Goal: Task Accomplishment & Management: Complete application form

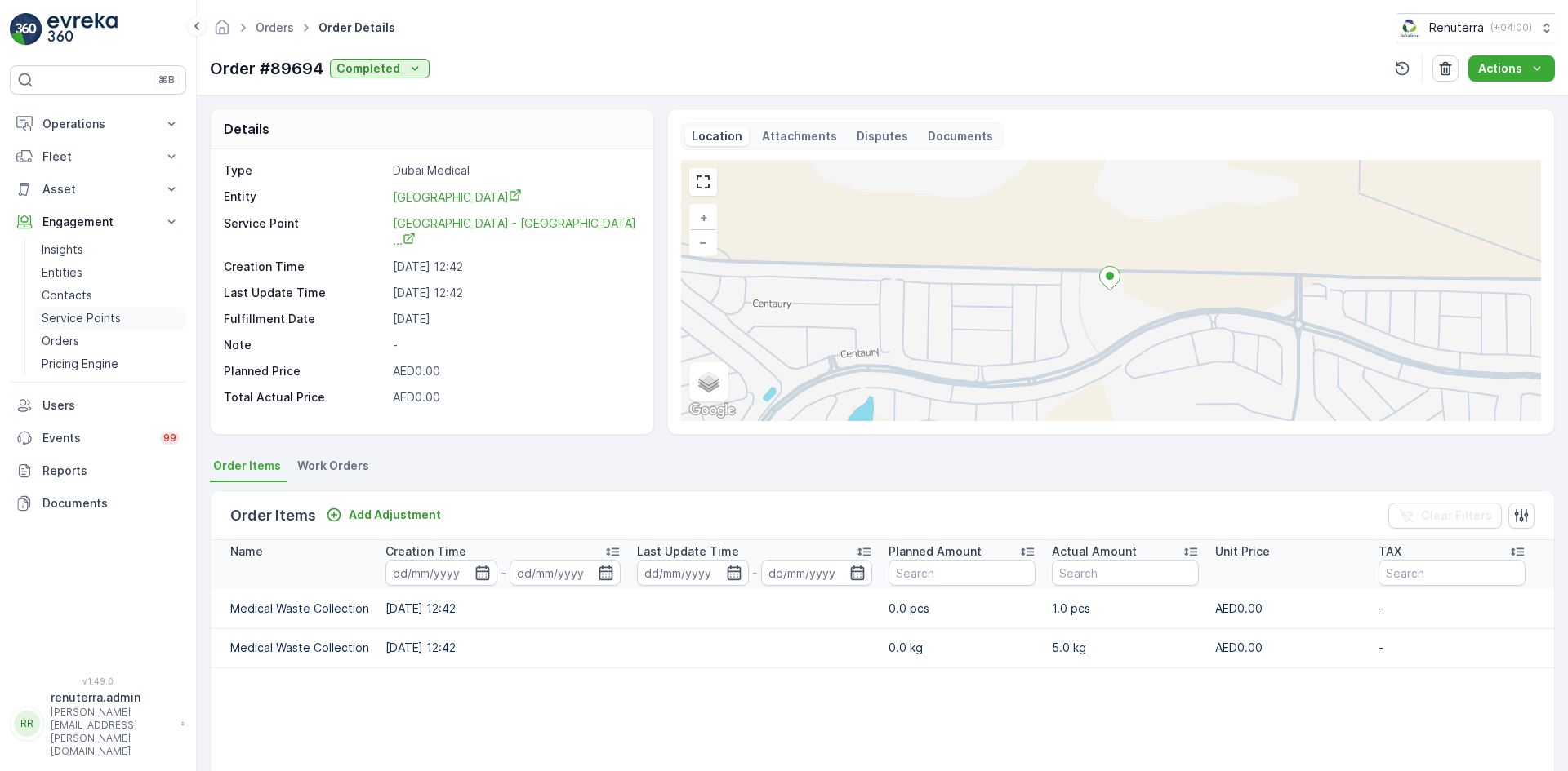
click at [94, 322] on p "Service Points" at bounding box center [81, 319] width 80 height 16
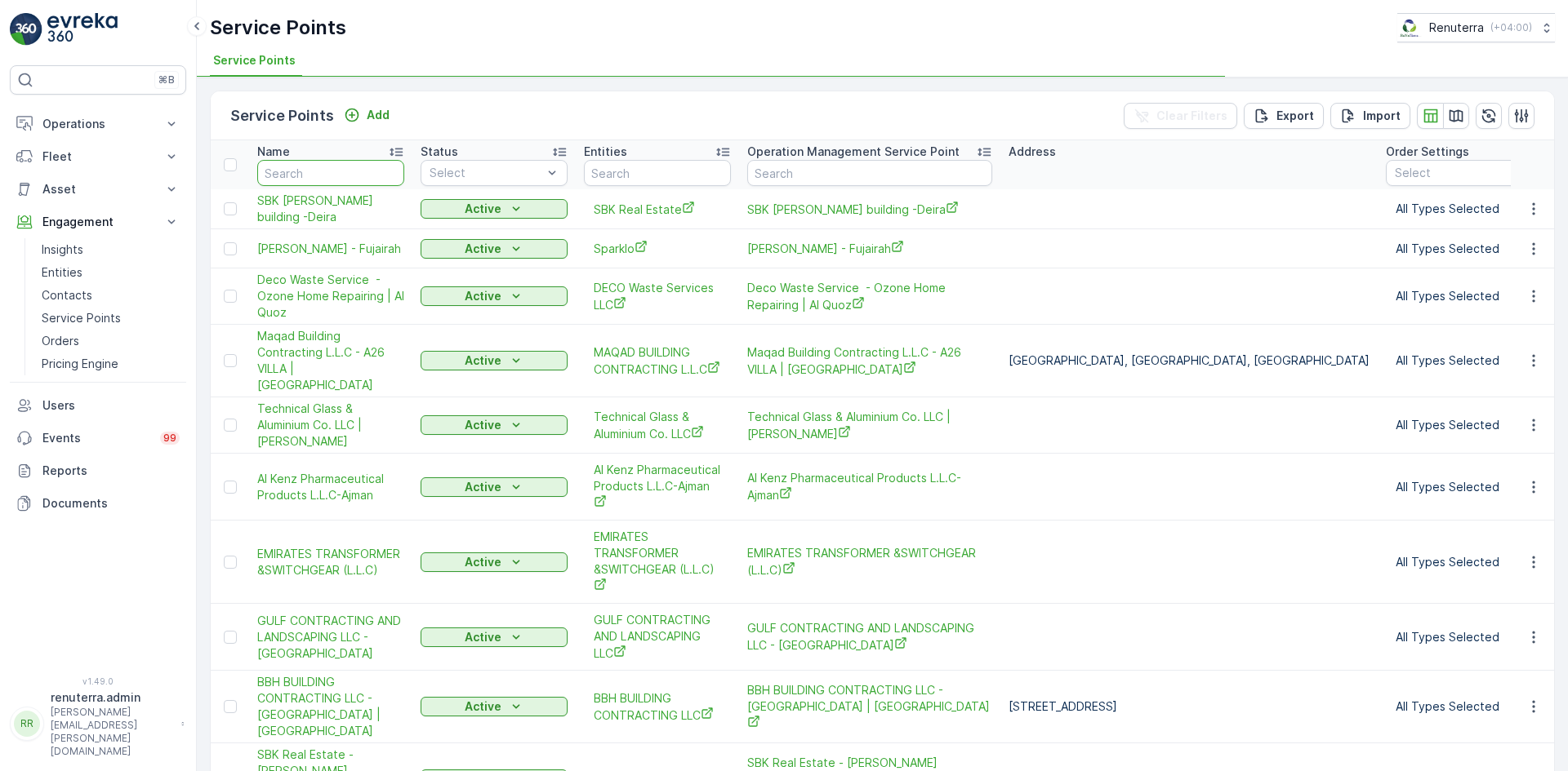
click at [352, 179] on input "text" at bounding box center [330, 173] width 147 height 26
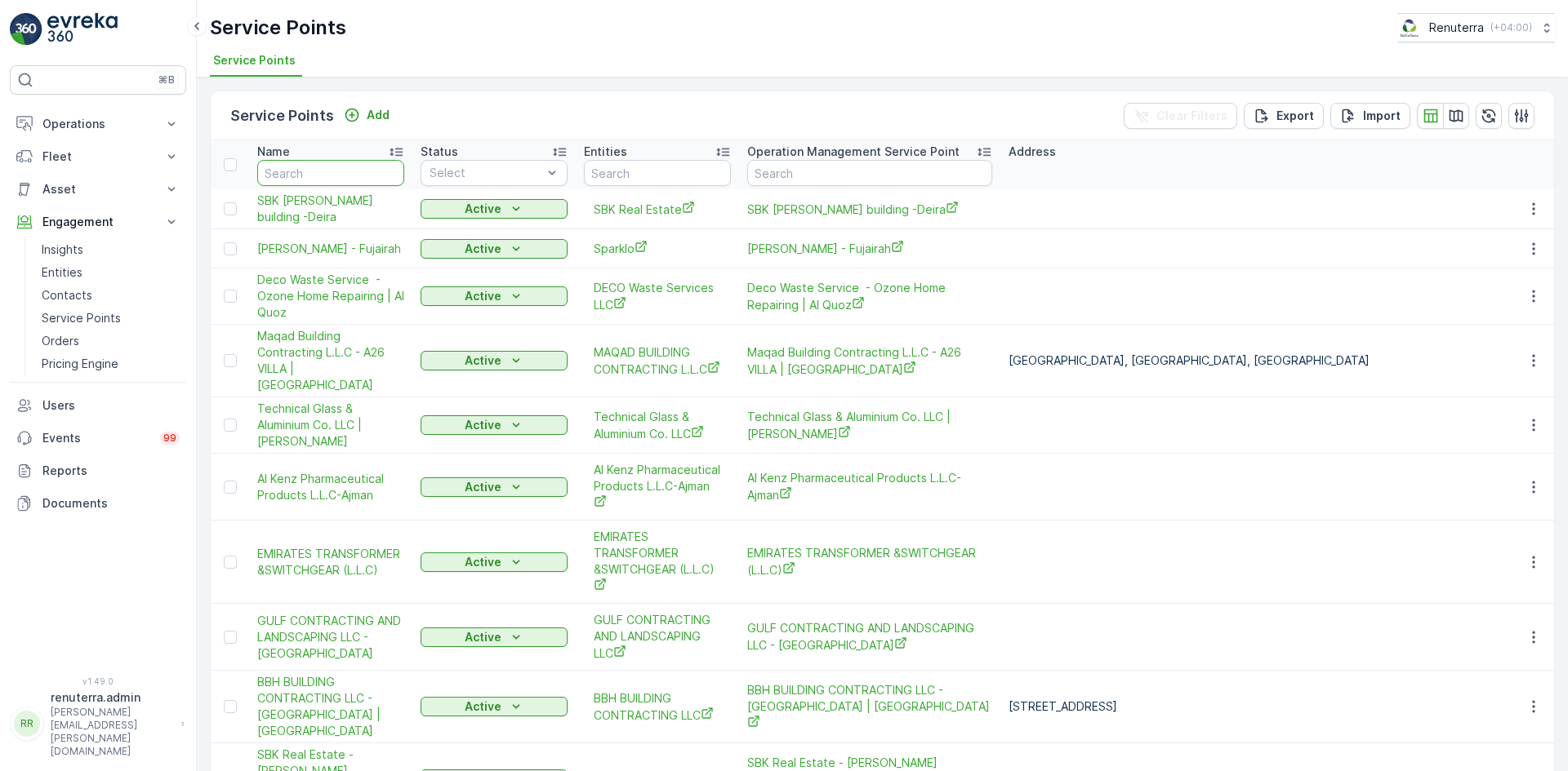
click at [327, 173] on input "text" at bounding box center [330, 173] width 147 height 26
type input "te"
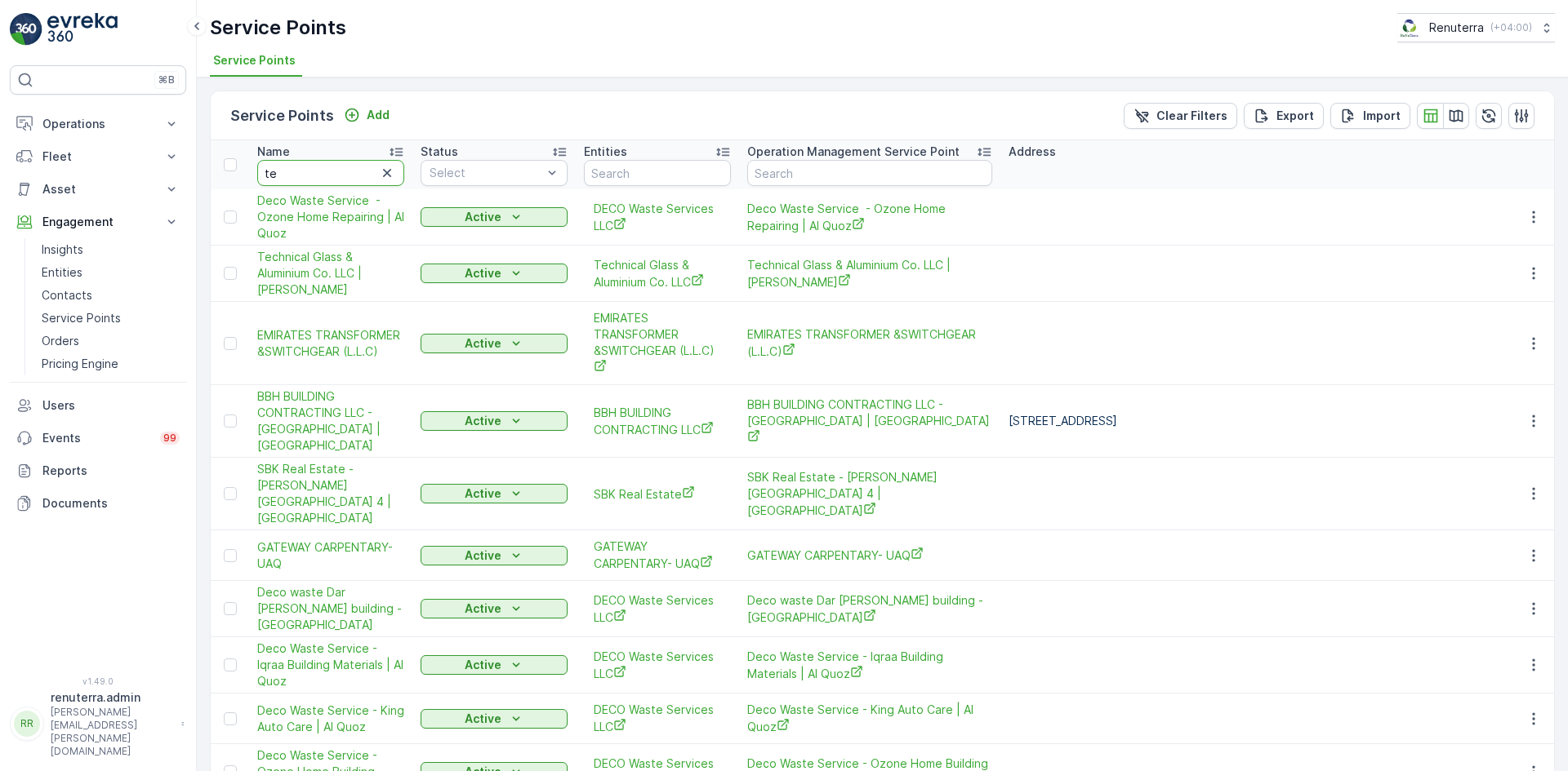
type input "tec"
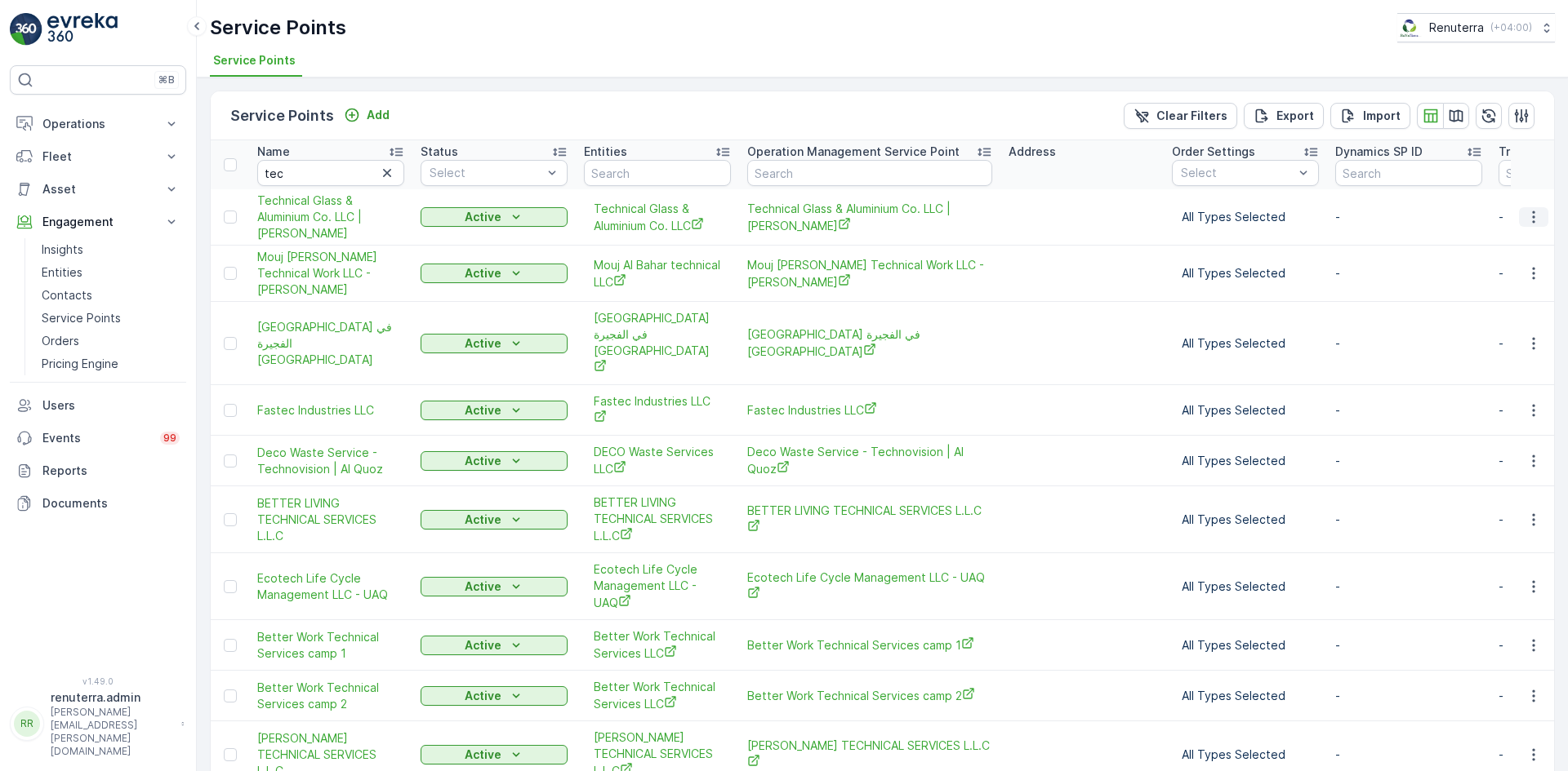
click at [1525, 219] on icon "button" at bounding box center [1534, 217] width 16 height 16
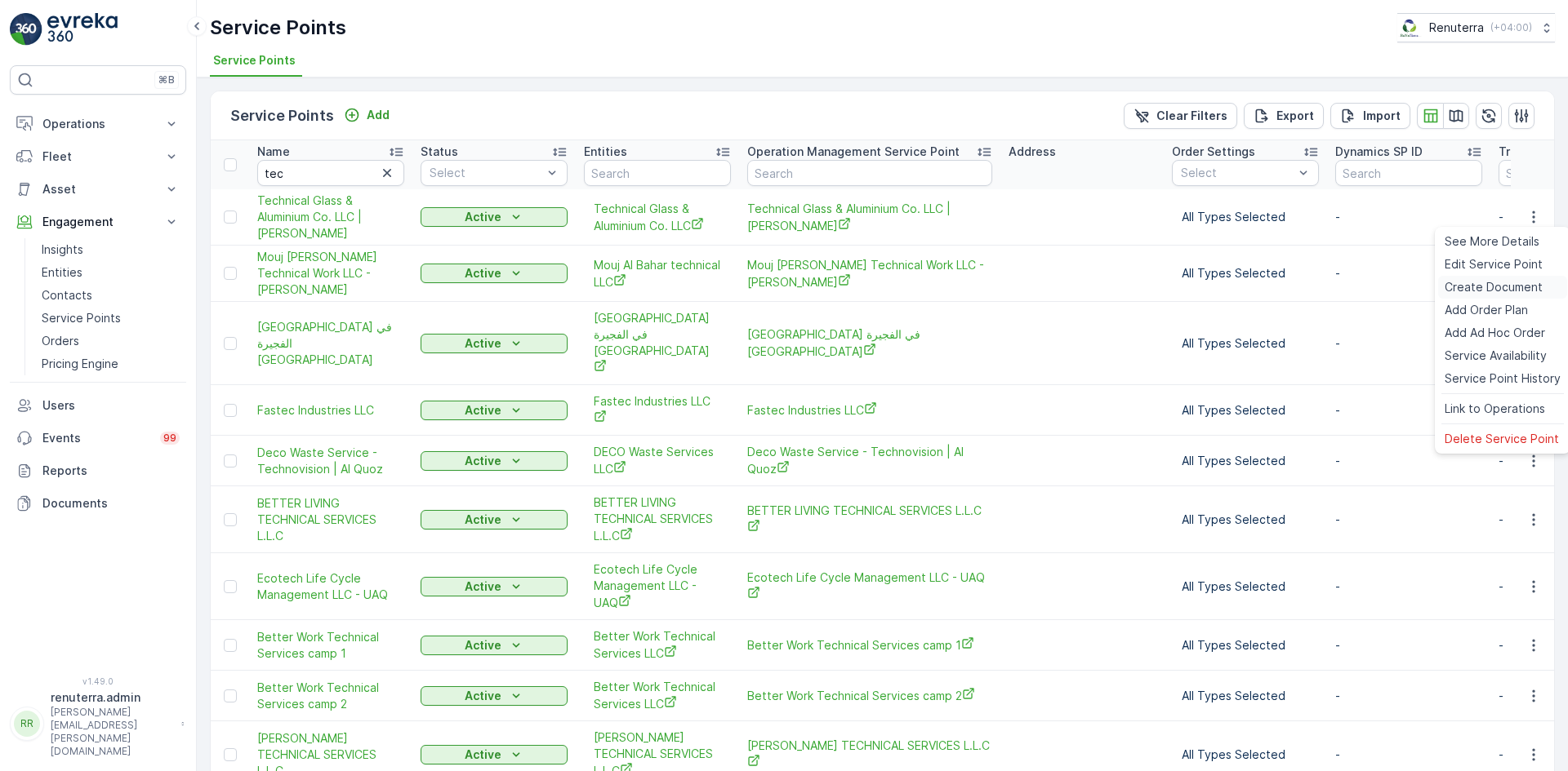
click at [1470, 288] on span "Create Document" at bounding box center [1493, 288] width 98 height 16
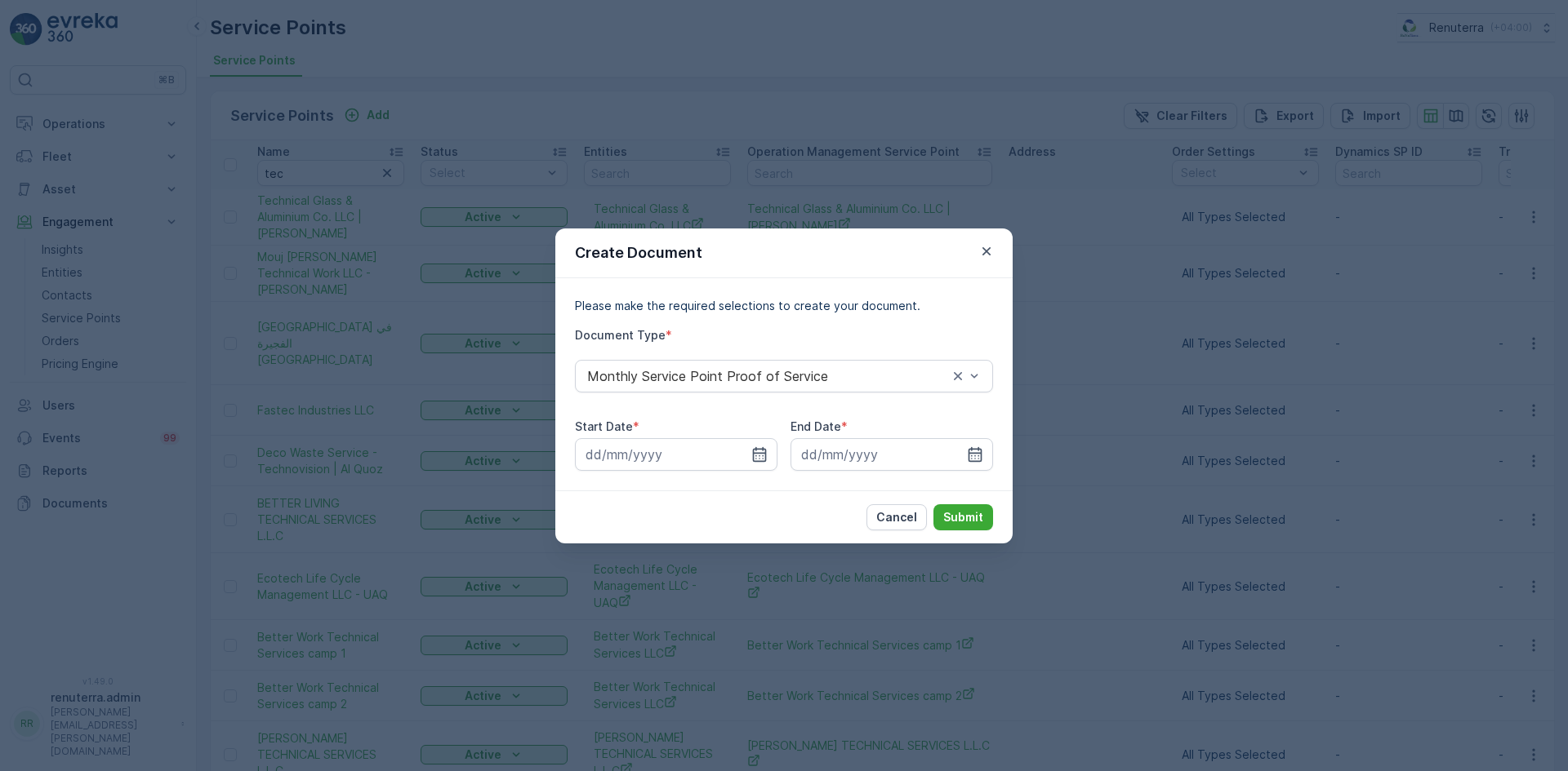
drag, startPoint x: 760, startPoint y: 454, endPoint x: 736, endPoint y: 430, distance: 33.9
click at [756, 457] on icon "button" at bounding box center [760, 455] width 16 height 16
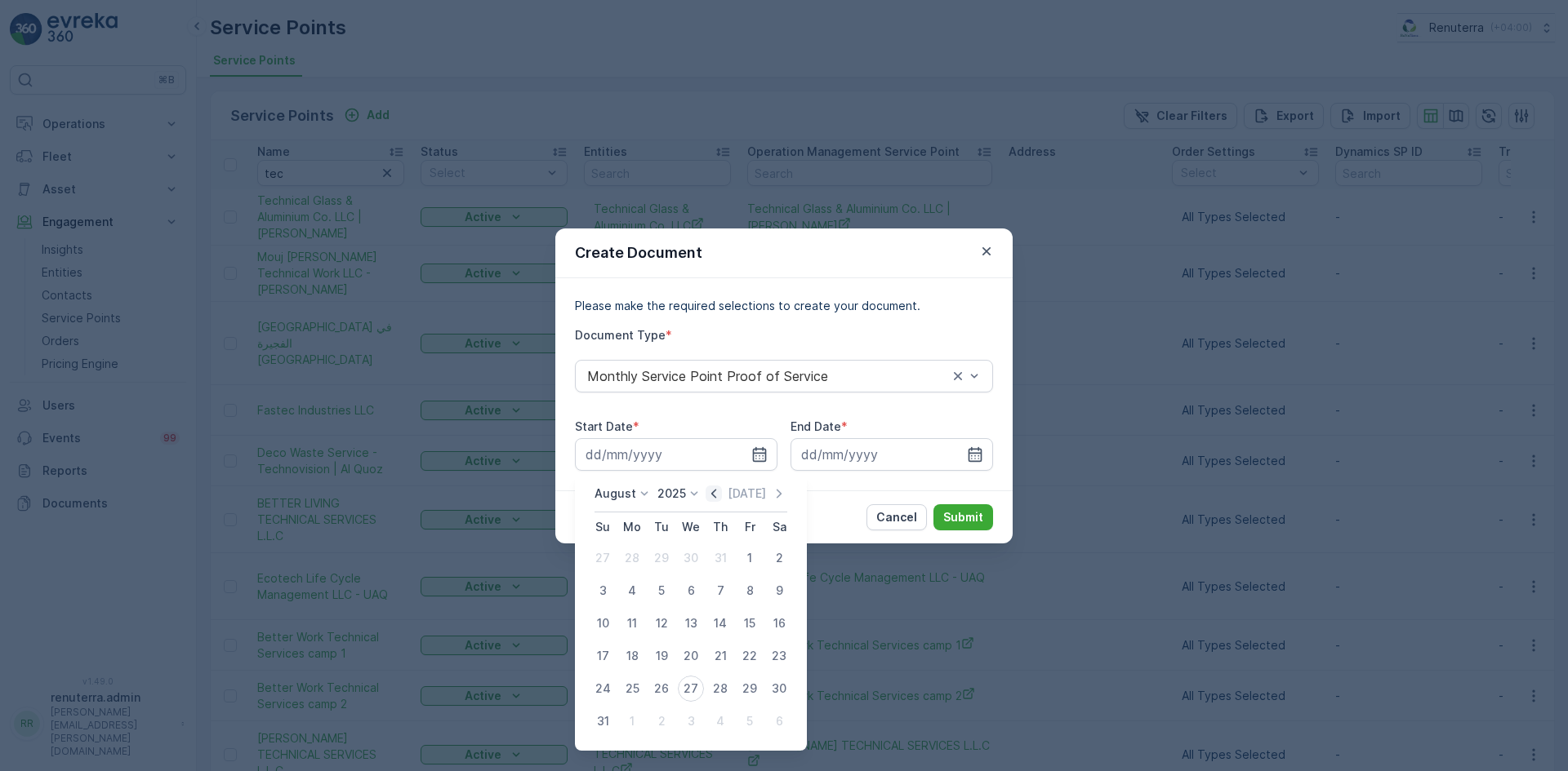
click at [715, 493] on icon "button" at bounding box center [714, 494] width 16 height 16
click at [775, 492] on icon "button" at bounding box center [779, 494] width 16 height 16
click at [748, 553] on div "1" at bounding box center [750, 558] width 26 height 26
type input "[DATE]"
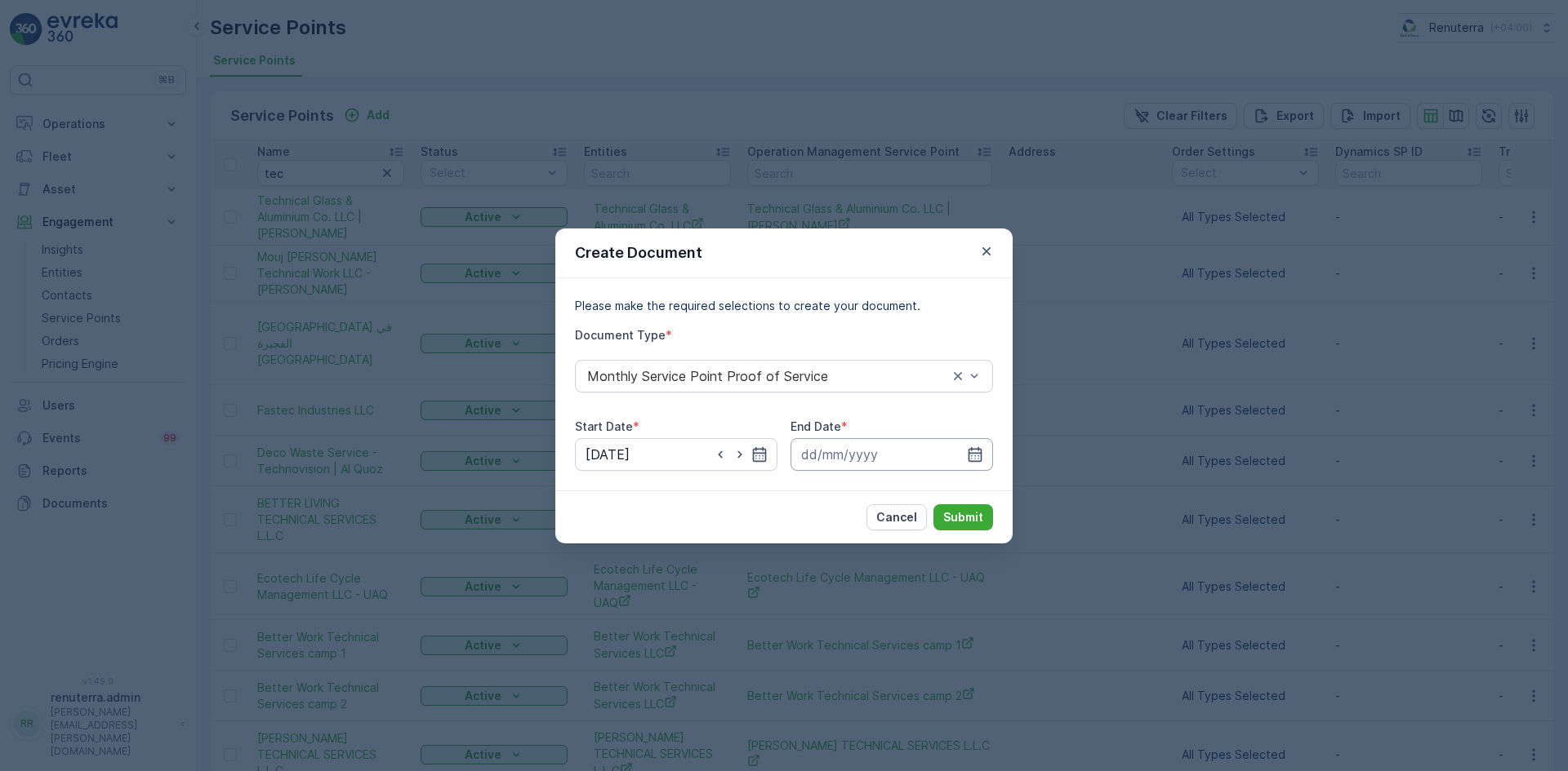
drag, startPoint x: 972, startPoint y: 450, endPoint x: 957, endPoint y: 455, distance: 15.8
click at [967, 451] on icon "button" at bounding box center [975, 455] width 16 height 16
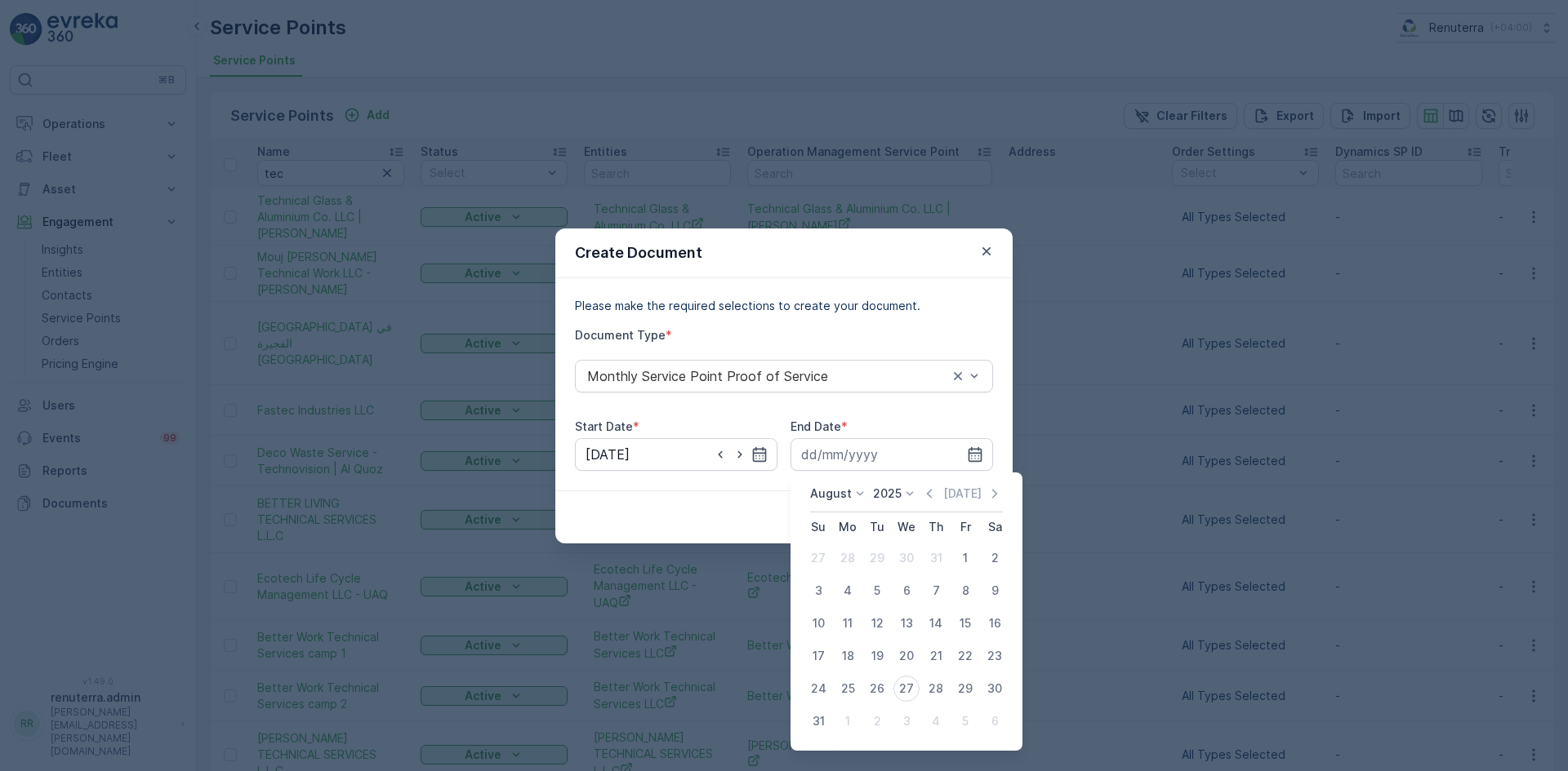
click at [905, 659] on div "20" at bounding box center [907, 656] width 26 height 26
type input "[DATE]"
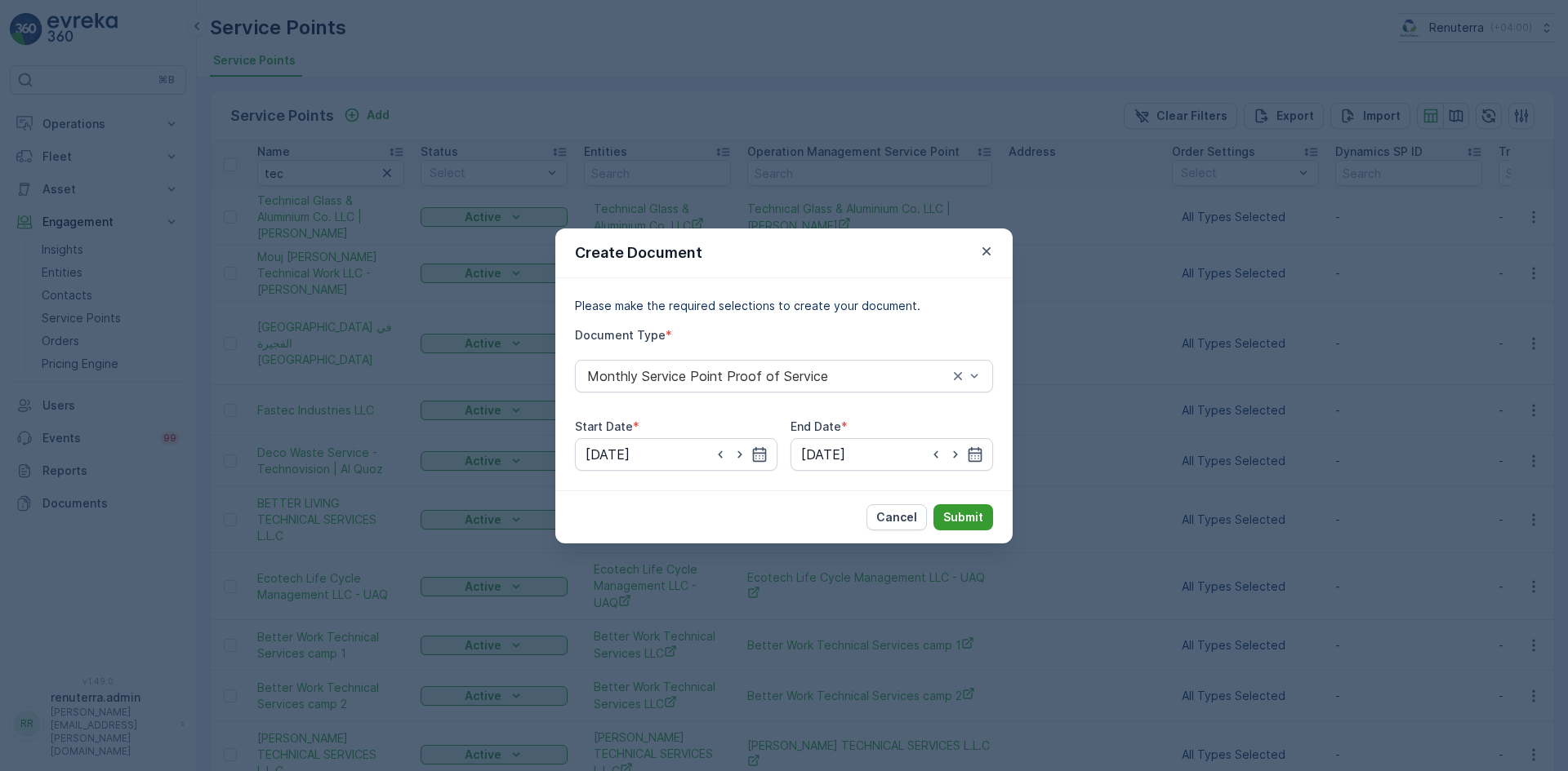
click at [965, 512] on p "Submit" at bounding box center [963, 518] width 40 height 16
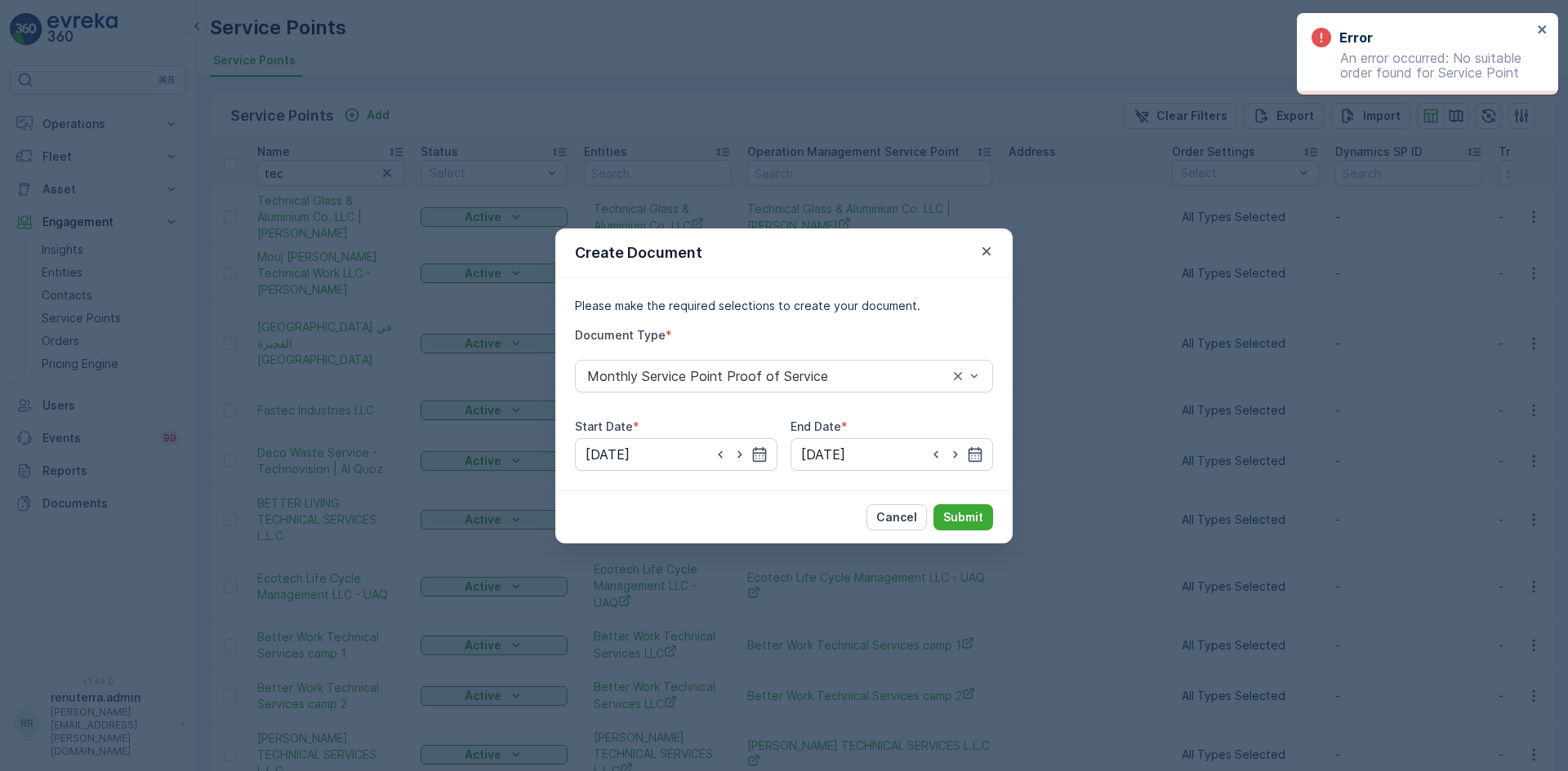
click at [988, 231] on div "Create Document" at bounding box center [784, 253] width 457 height 50
click at [988, 240] on div "Create Document" at bounding box center [784, 253] width 457 height 50
click at [984, 247] on icon "button" at bounding box center [986, 252] width 16 height 16
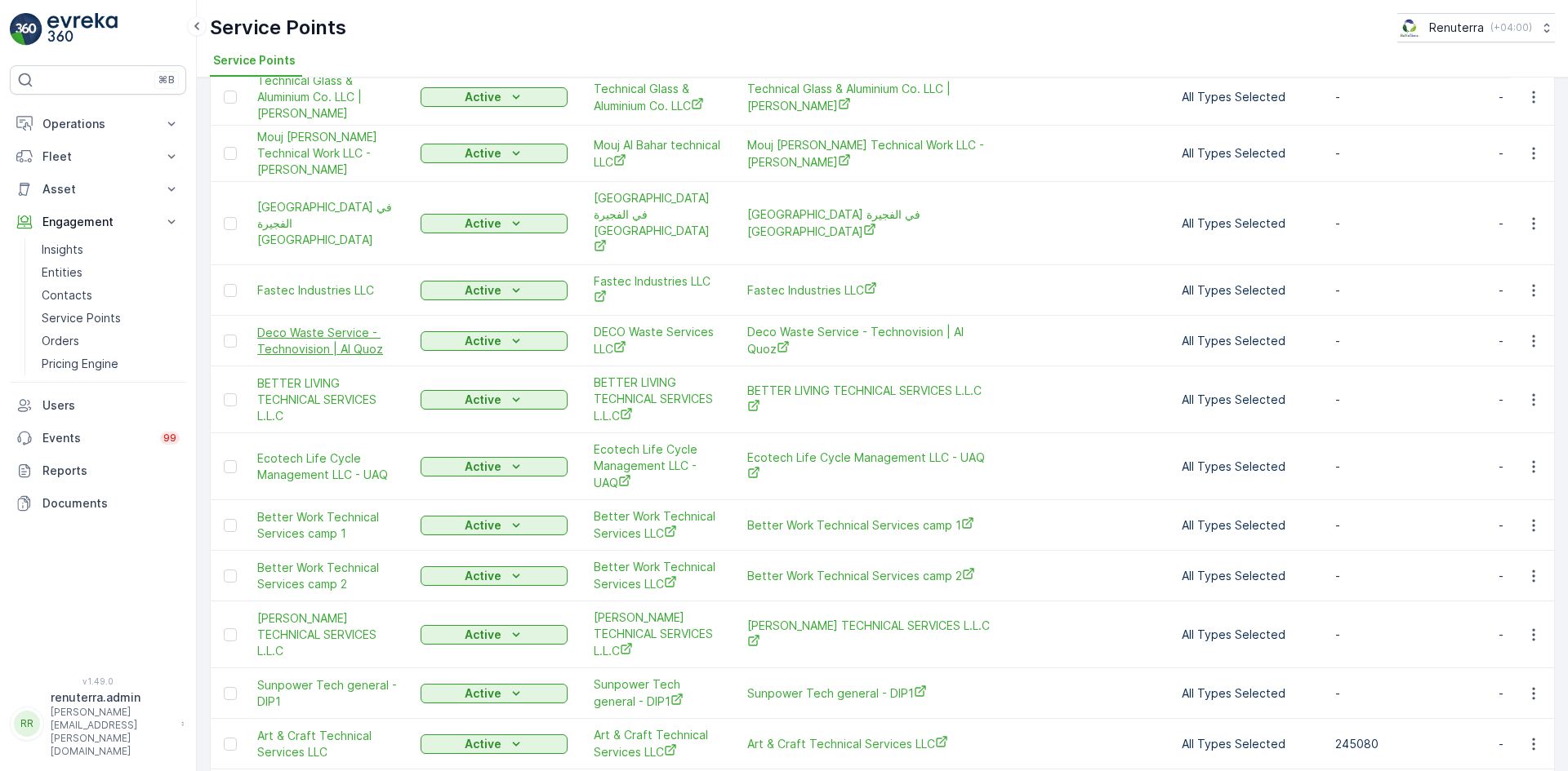
scroll to position [299, 0]
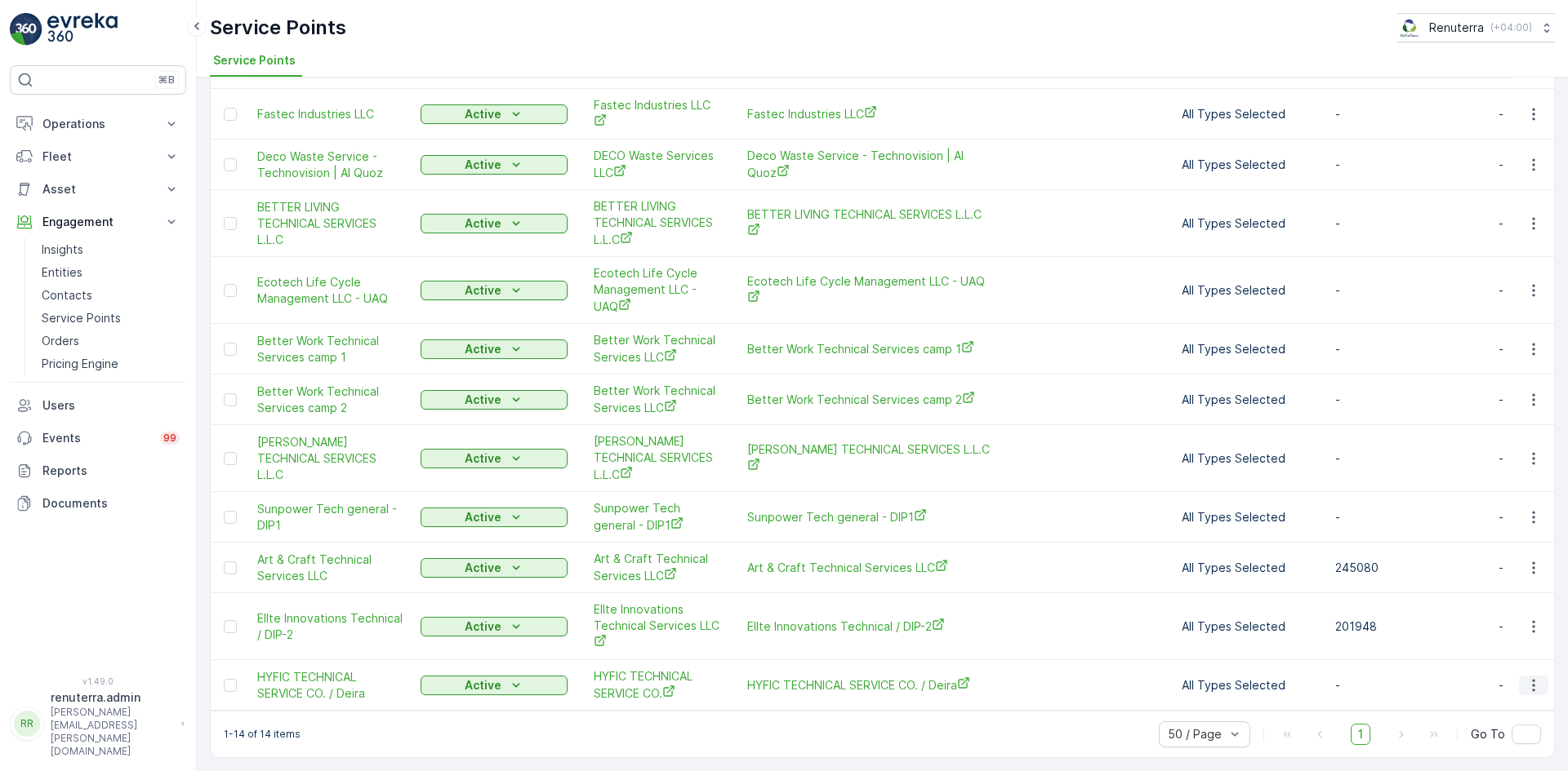
click at [1532, 683] on icon "button" at bounding box center [1534, 686] width 16 height 16
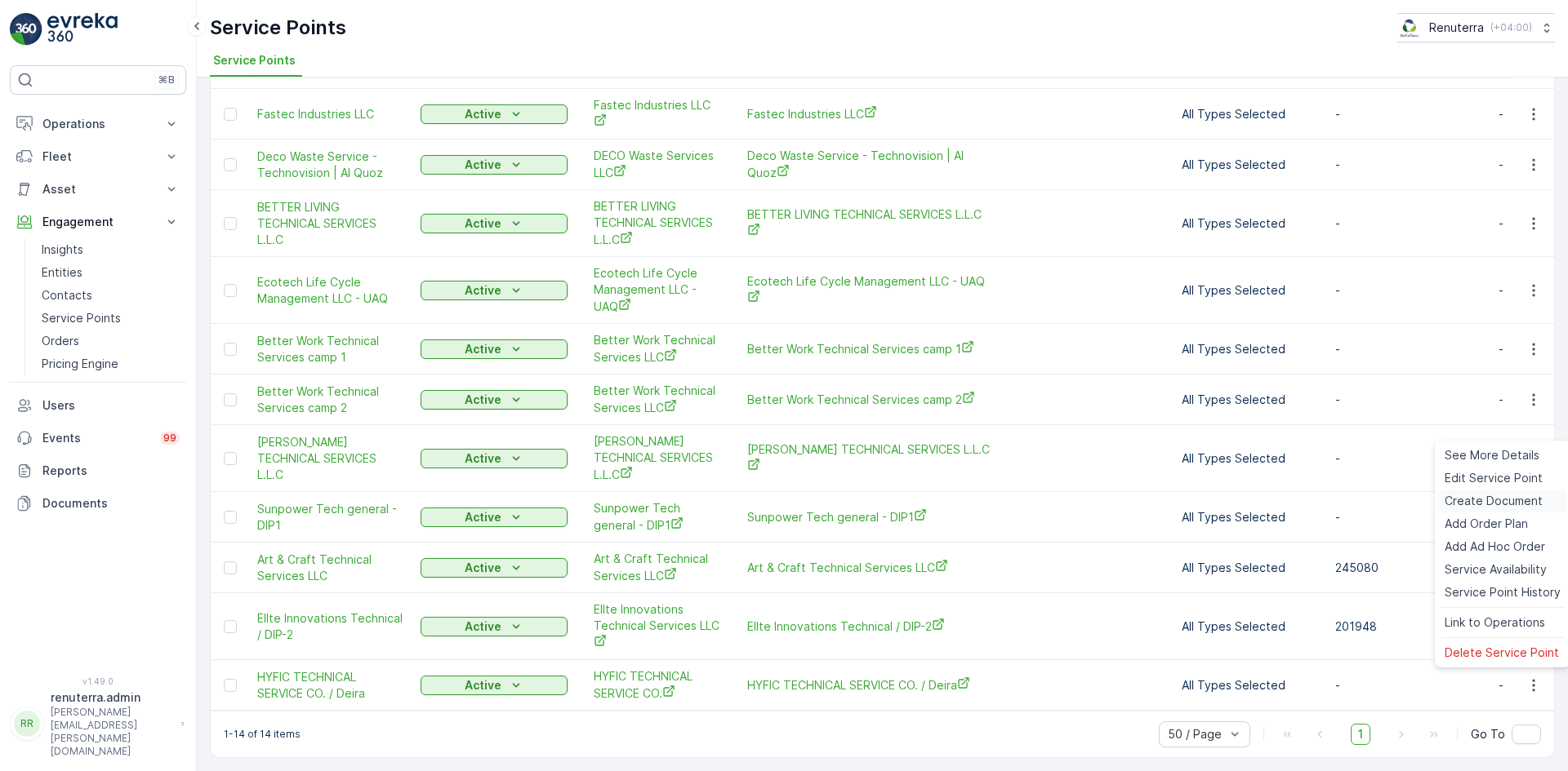
click at [1451, 498] on span "Create Document" at bounding box center [1493, 501] width 98 height 16
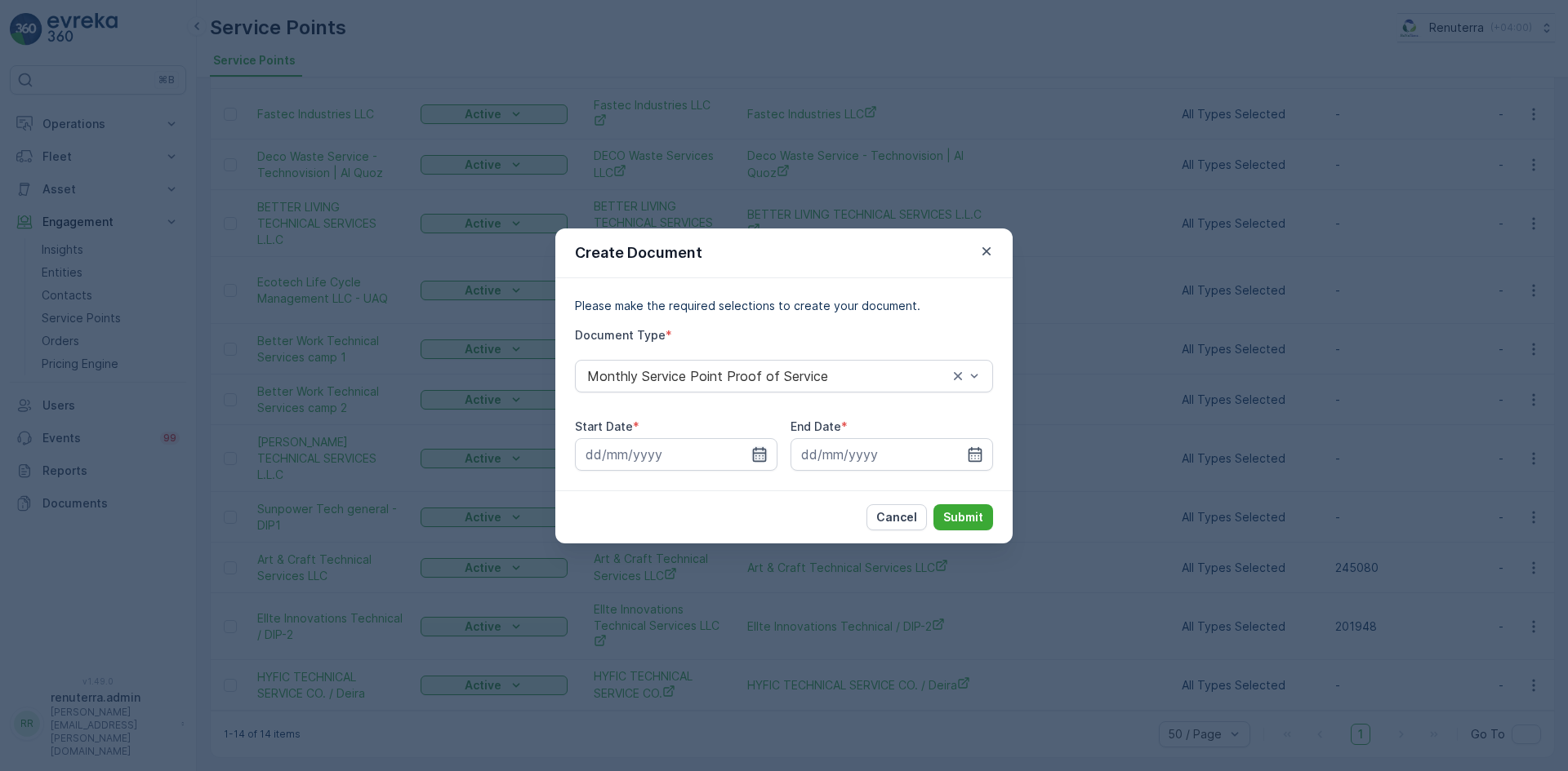
click at [755, 456] on icon "button" at bounding box center [760, 455] width 16 height 16
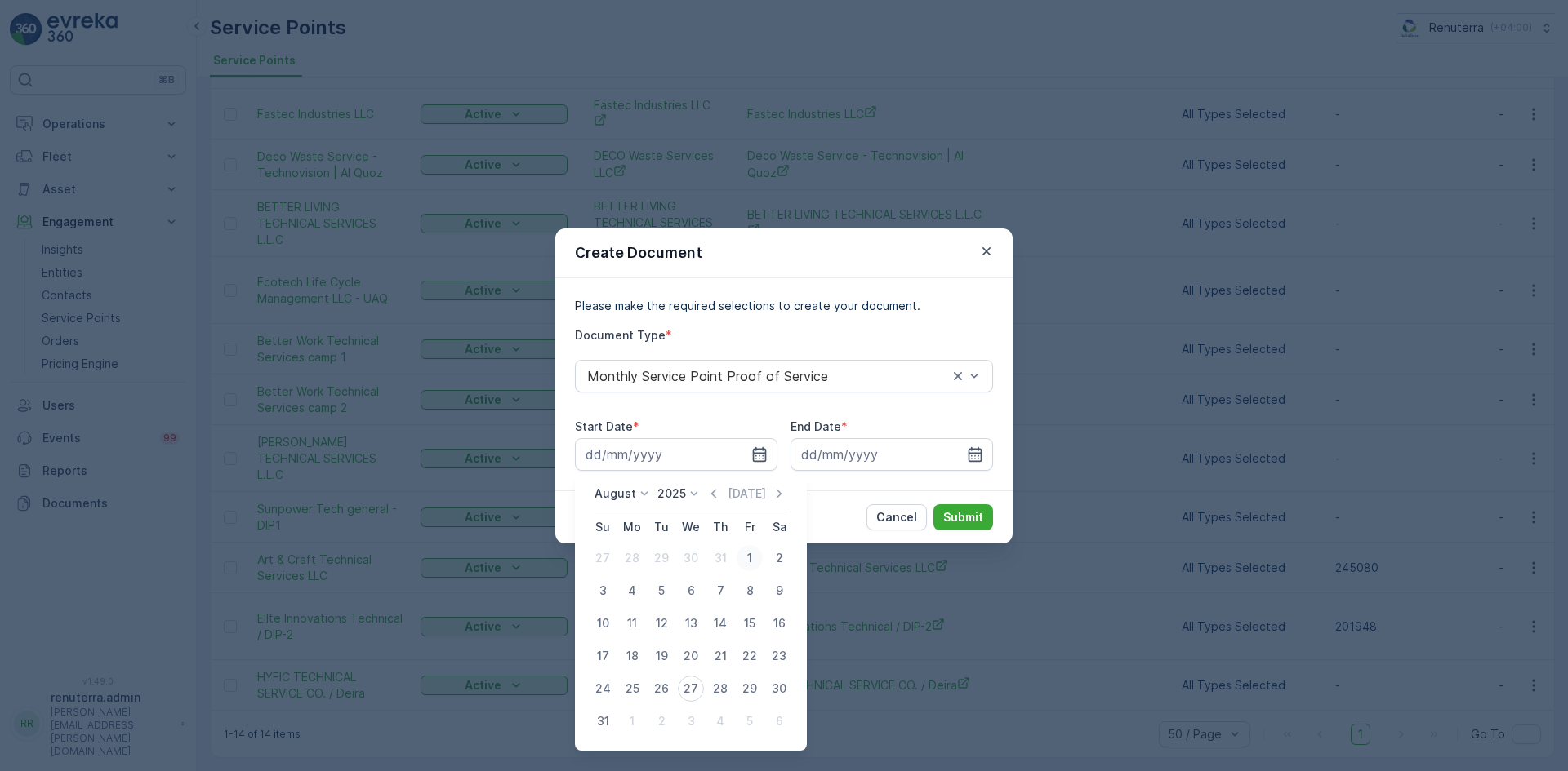
click at [747, 556] on div "1" at bounding box center [750, 558] width 26 height 26
type input "[DATE]"
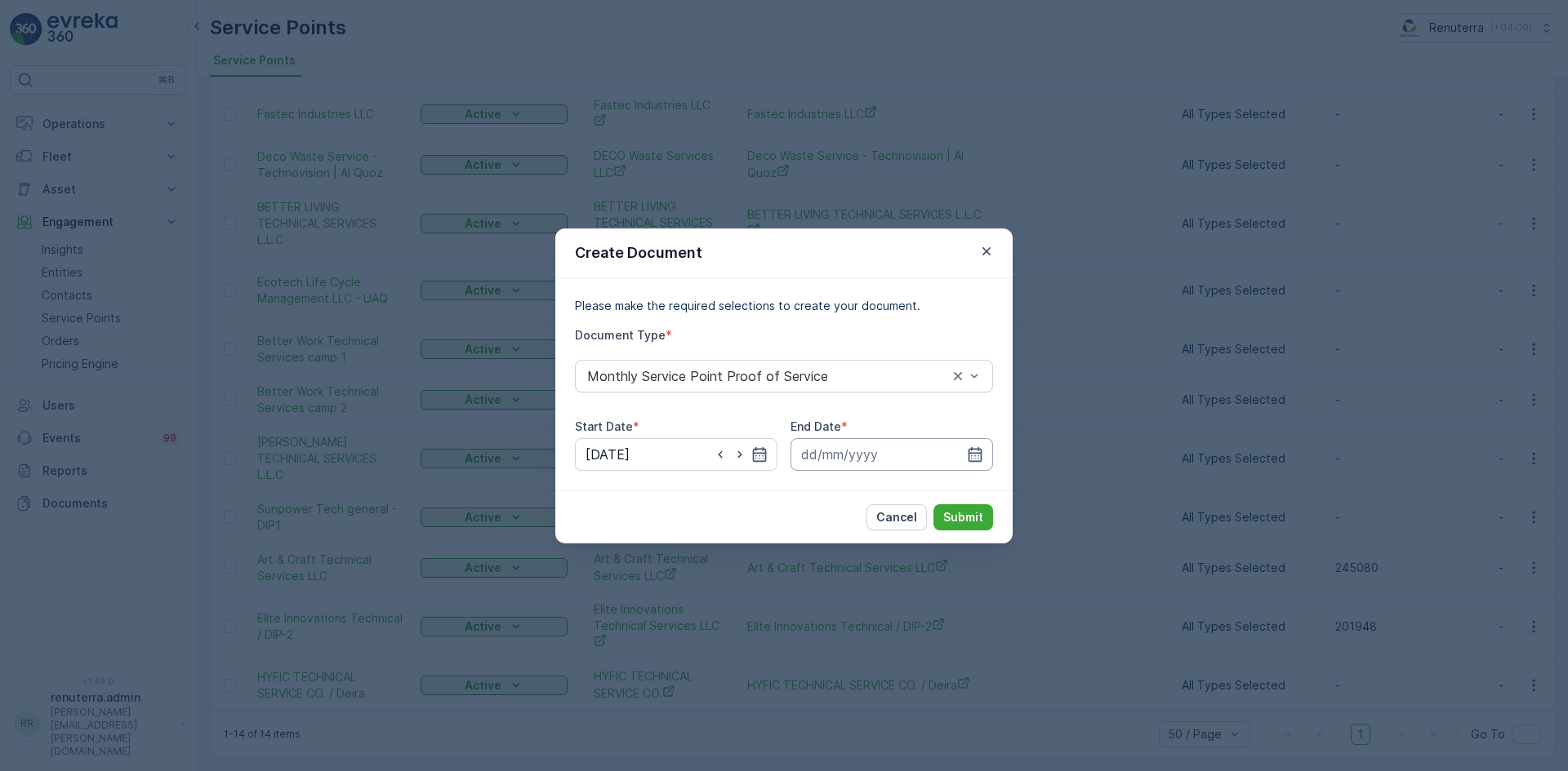
drag, startPoint x: 972, startPoint y: 460, endPoint x: 966, endPoint y: 466, distance: 8.5
click at [972, 461] on icon "button" at bounding box center [975, 455] width 16 height 16
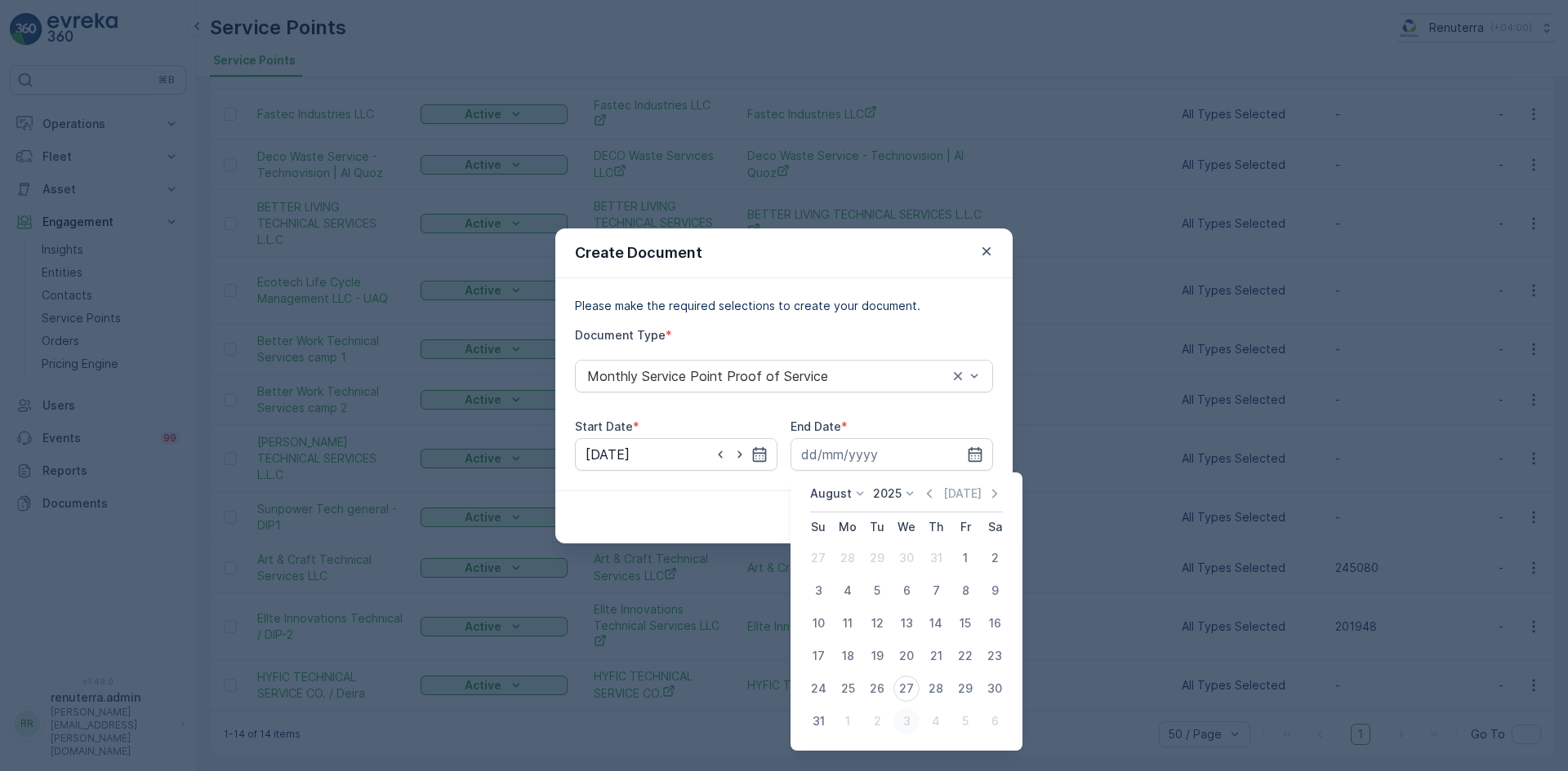
drag, startPoint x: 900, startPoint y: 696, endPoint x: 906, endPoint y: 719, distance: 23.8
click at [906, 719] on tbody "27 28 29 30 31 1 2 3 4 5 6 7 8 9 10 11 12 13 14 15 16 17 18 19 20 21 22 23 24 2…" at bounding box center [906, 639] width 206 height 196
click at [897, 693] on div "27" at bounding box center [907, 689] width 26 height 26
type input "[DATE]"
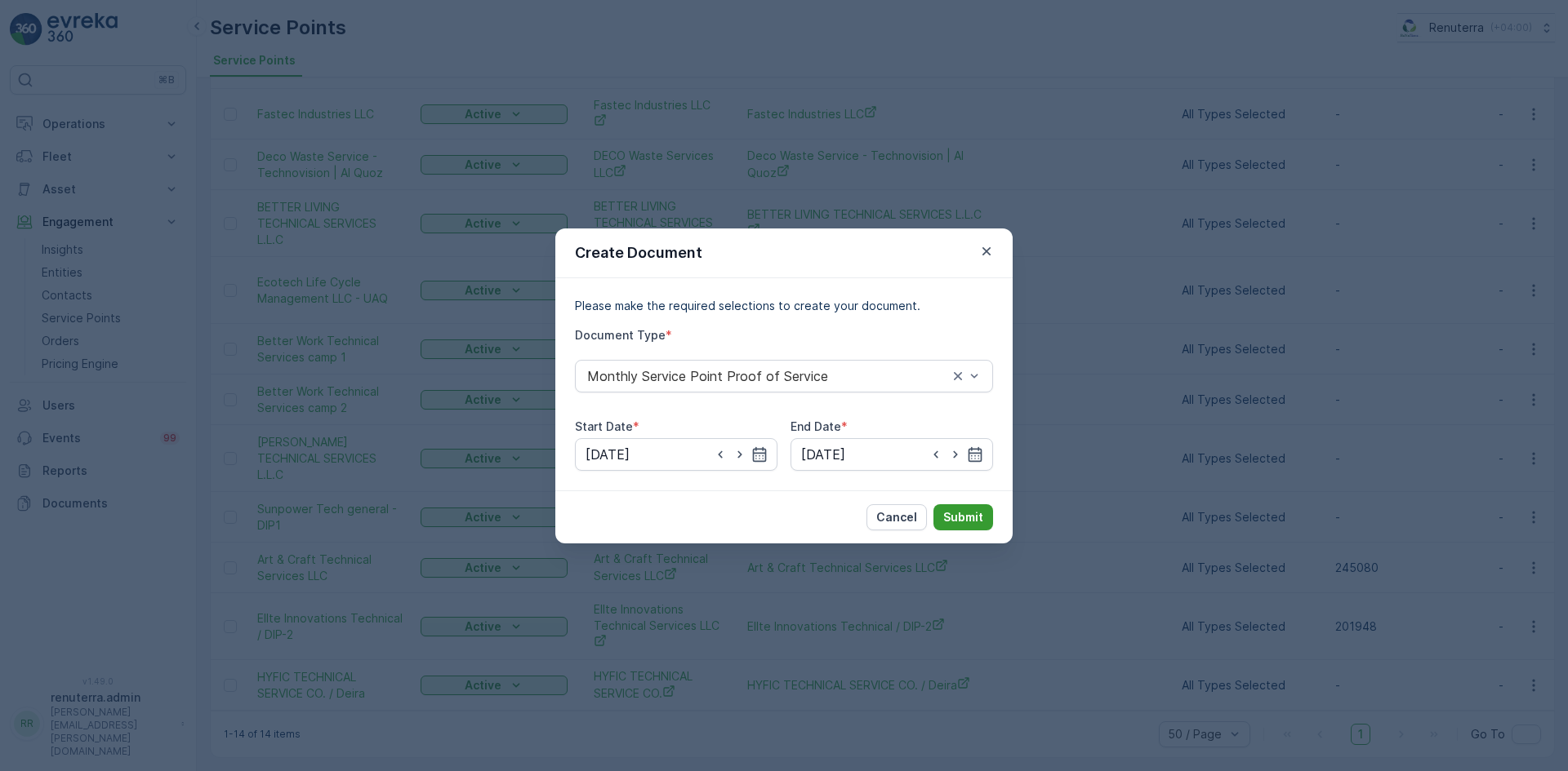
click at [960, 508] on button "Submit" at bounding box center [963, 518] width 60 height 26
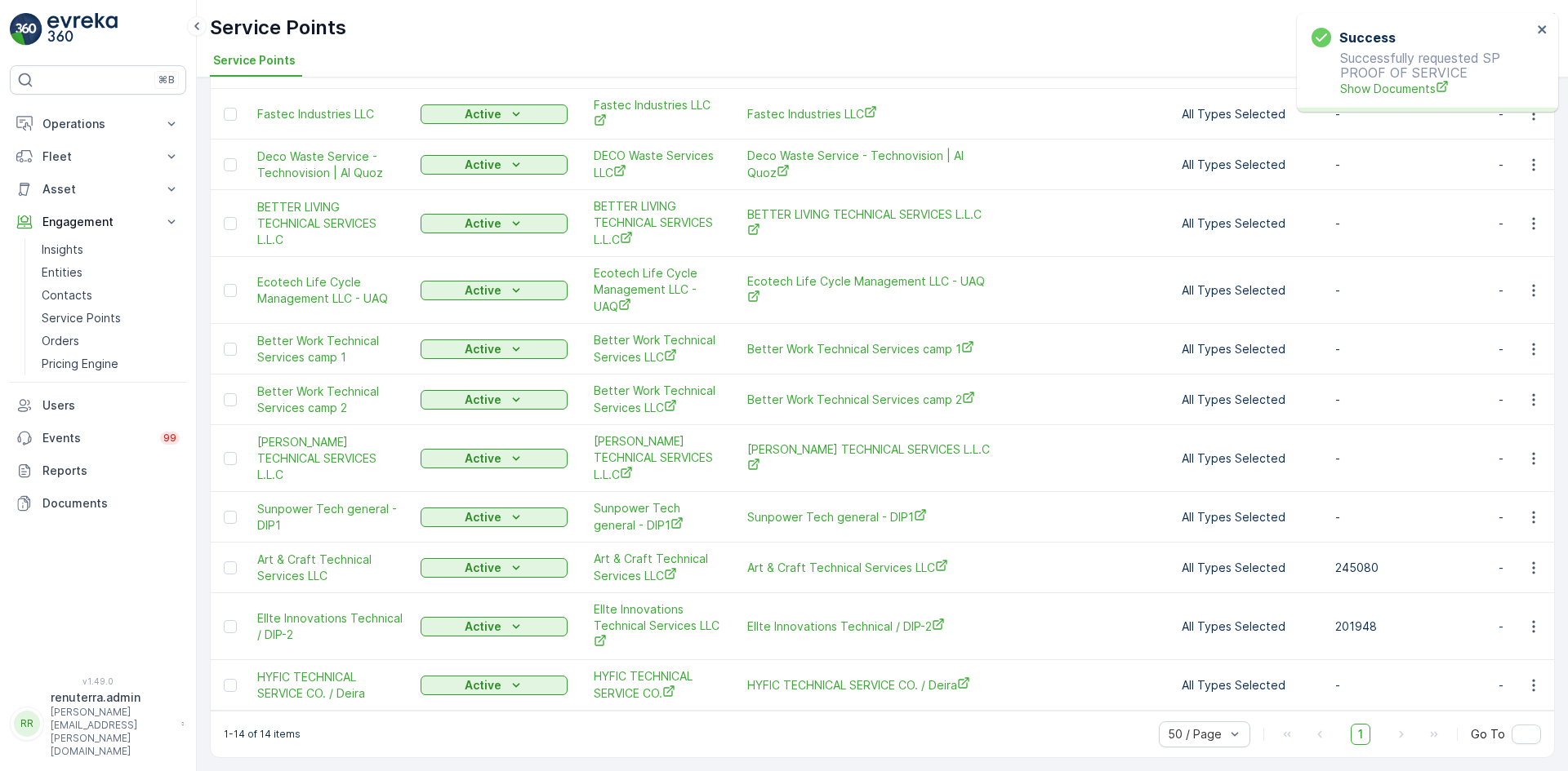
click at [1379, 79] on p "Successfully requested SP PROOF OF SERVICE Show Documents" at bounding box center [1421, 74] width 220 height 47
click at [1380, 86] on span "Show Documents" at bounding box center [1436, 88] width 192 height 17
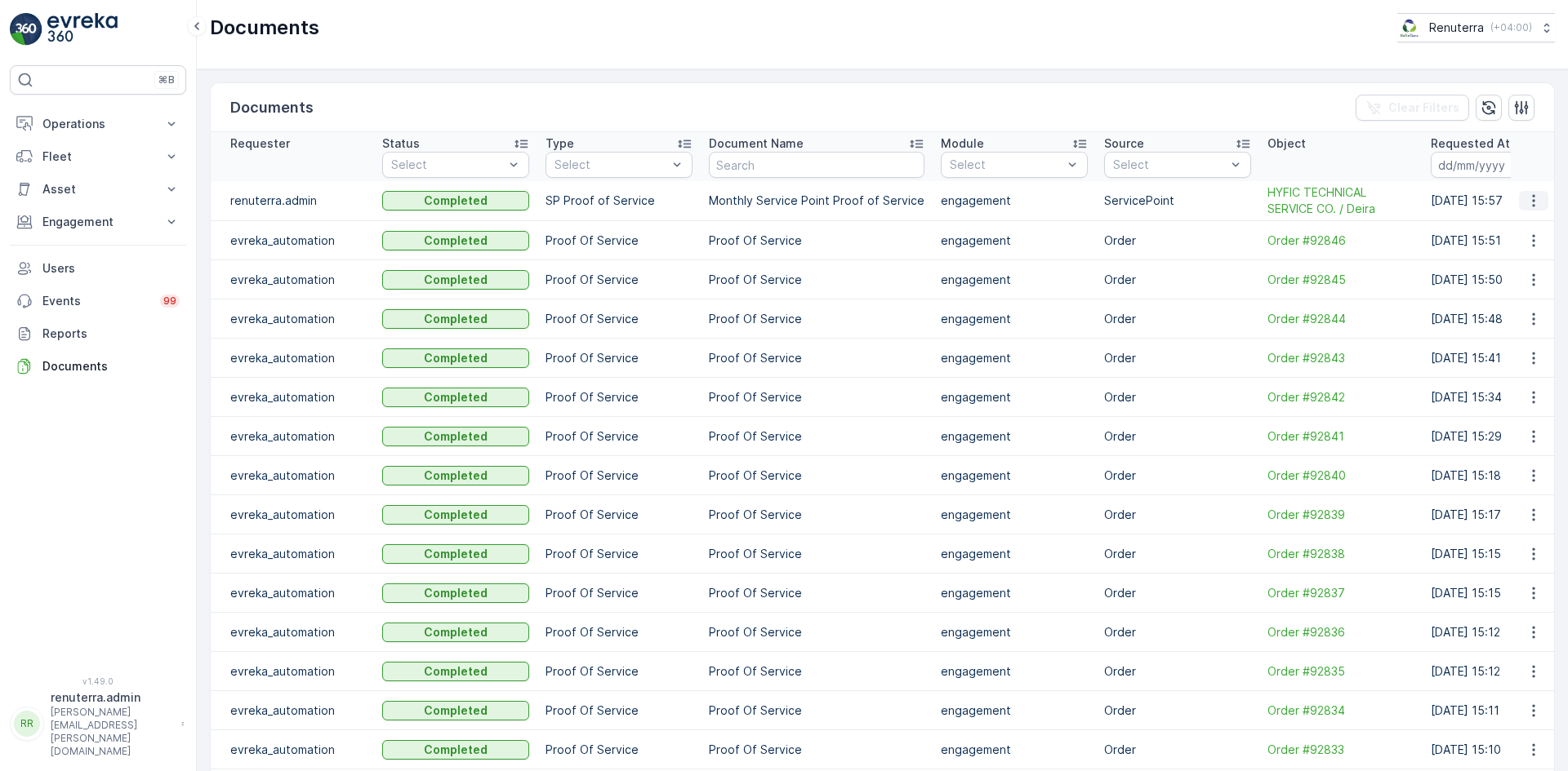
click at [1531, 207] on icon "button" at bounding box center [1534, 201] width 16 height 16
click at [1523, 224] on span "See Details" at bounding box center [1529, 225] width 63 height 16
